Goal: Transaction & Acquisition: Purchase product/service

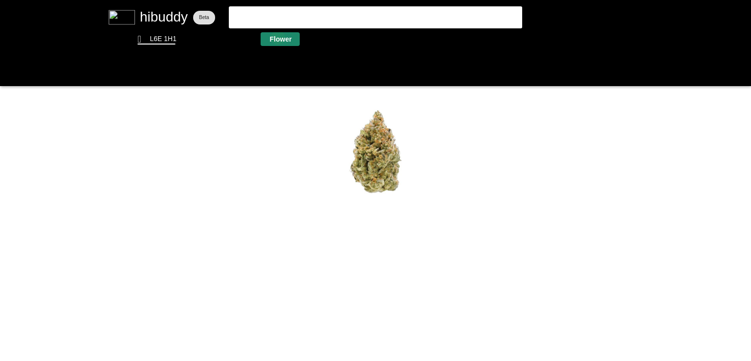
click at [278, 37] on flt-glass-pane at bounding box center [375, 180] width 751 height 361
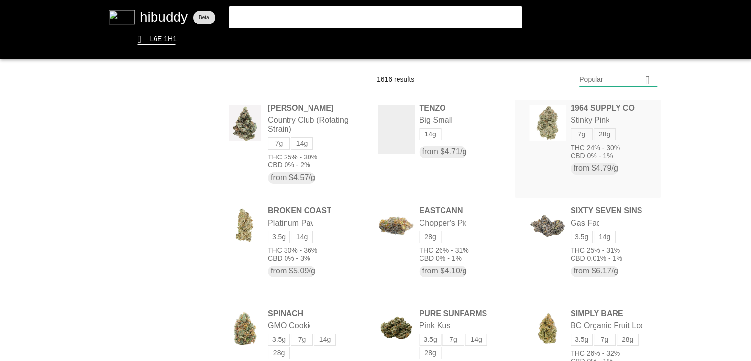
click at [581, 143] on flt-glass-pane at bounding box center [375, 180] width 751 height 361
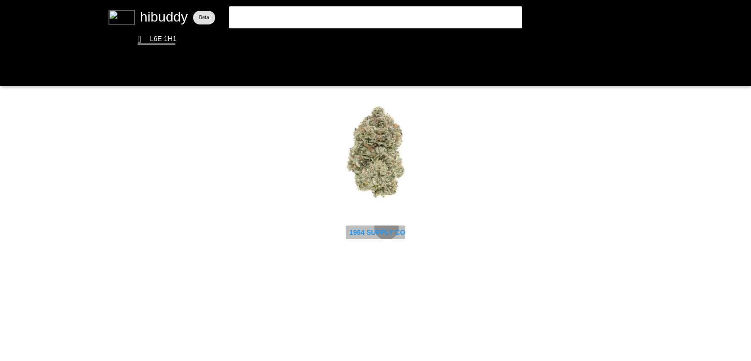
click at [388, 227] on flt-glass-pane at bounding box center [375, 180] width 751 height 361
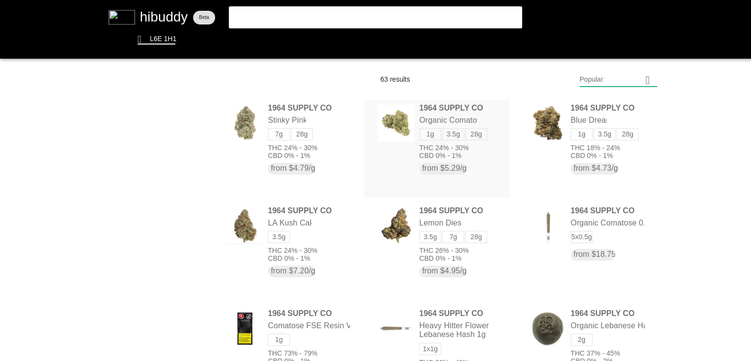
click at [439, 131] on flt-glass-pane at bounding box center [375, 180] width 751 height 361
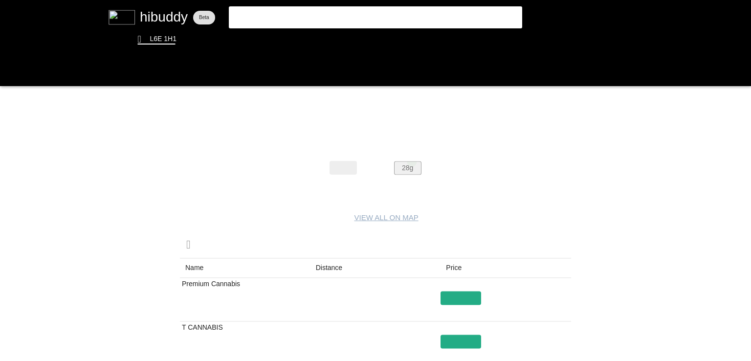
click at [412, 161] on flt-glass-pane at bounding box center [375, 180] width 751 height 361
